Goal: Information Seeking & Learning: Learn about a topic

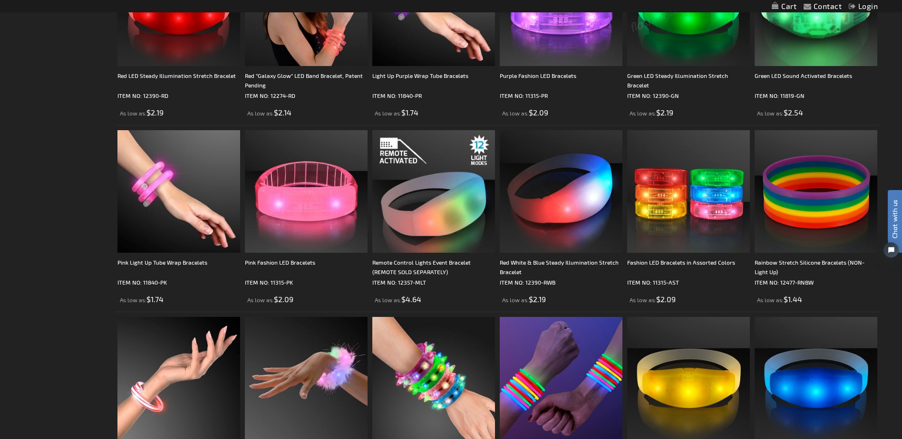
scroll to position [665, 0]
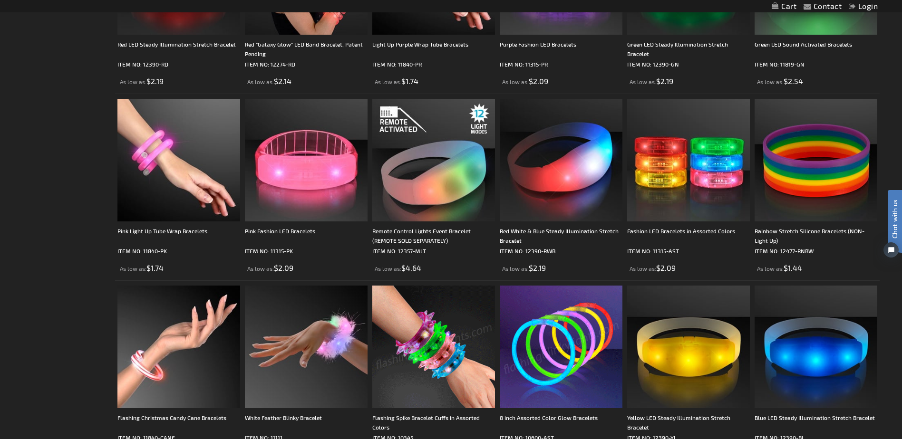
click at [451, 354] on img at bounding box center [433, 347] width 123 height 123
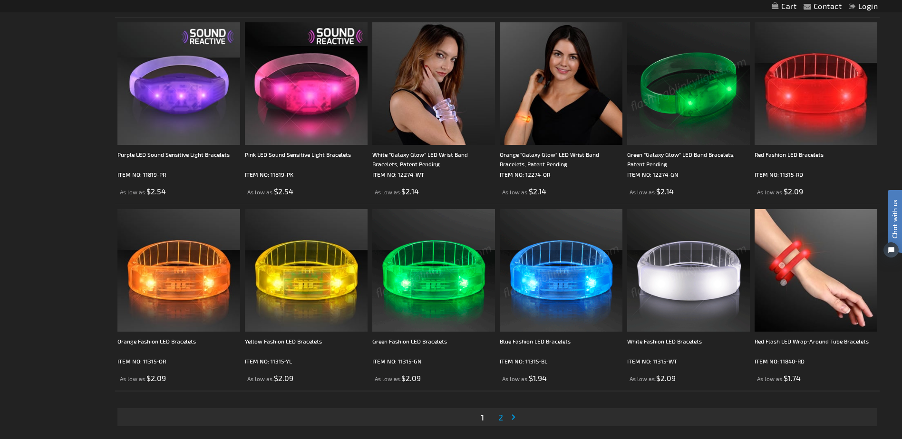
scroll to position [1759, 0]
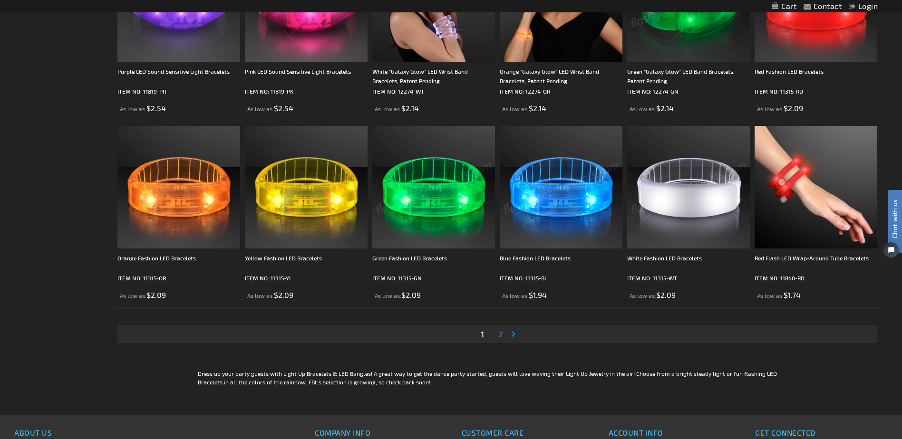
click at [428, 208] on img at bounding box center [433, 187] width 123 height 123
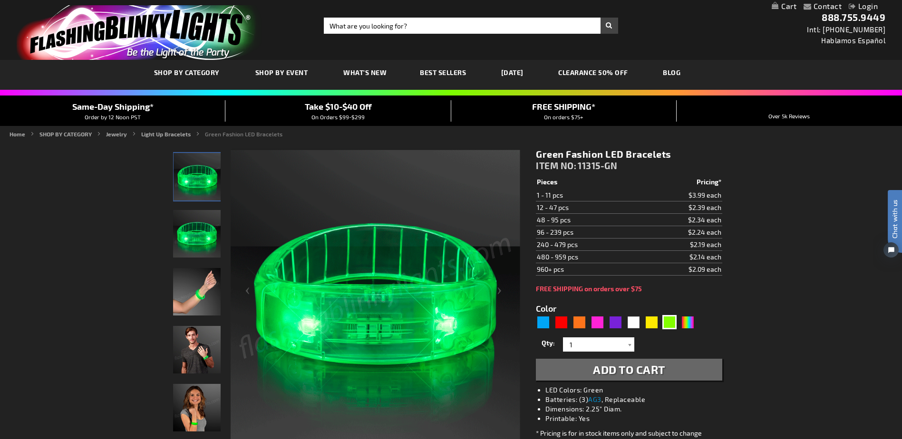
click at [189, 230] on img "Green LED Light Up Fashion Bracelets" at bounding box center [197, 234] width 48 height 48
click at [207, 289] on img "Hand model wearing Green LED Light Up Fashion Bracelets" at bounding box center [197, 292] width 48 height 48
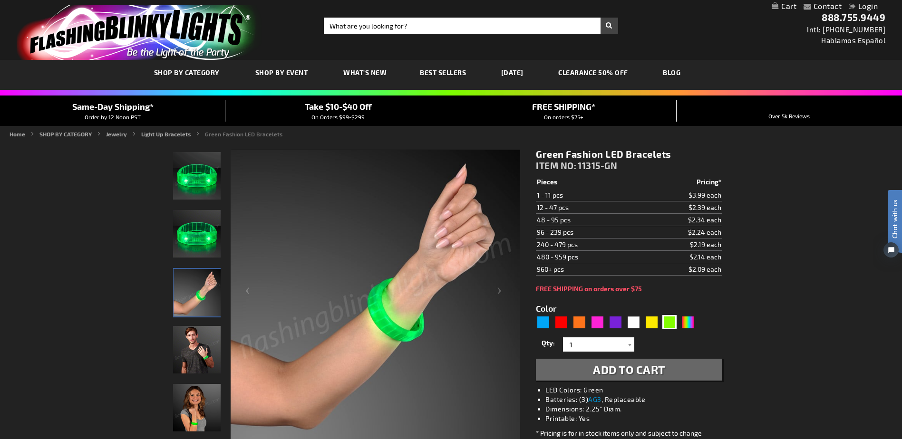
click at [207, 289] on img "Hand model wearing Green LED Light Up Fashion Bracelets" at bounding box center [197, 293] width 48 height 48
click at [206, 410] on img "Green Fashion LED Bracelets" at bounding box center [197, 408] width 48 height 48
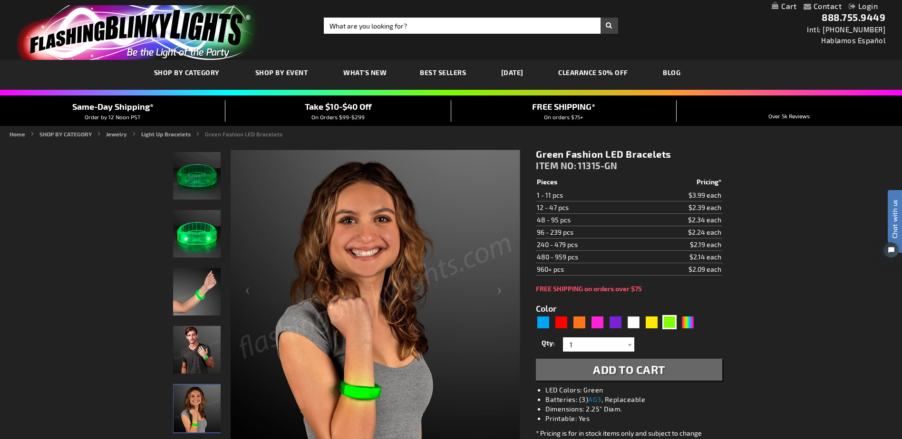
click at [204, 338] on img "Man wearing Green LED Light Up Fashion Bracelets" at bounding box center [197, 350] width 48 height 48
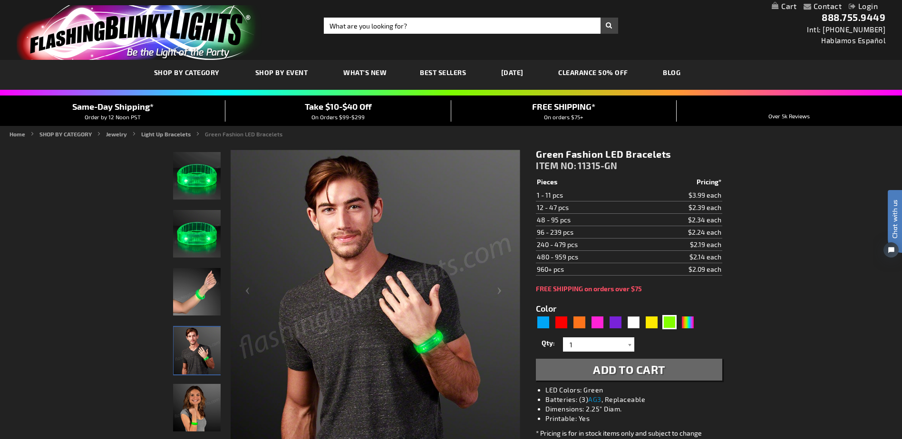
click at [201, 289] on img "Hand model wearing Green LED Light Up Fashion Bracelets" at bounding box center [197, 292] width 48 height 48
